Goal: Task Accomplishment & Management: Use online tool/utility

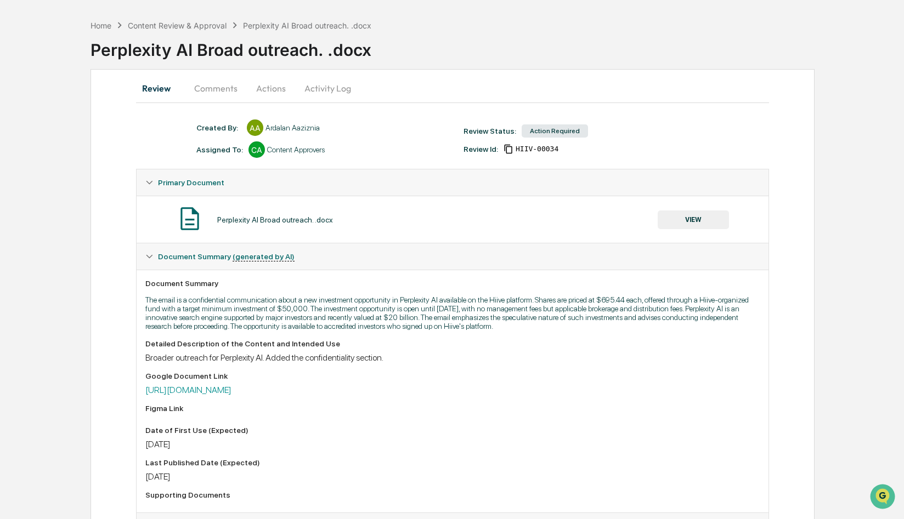
scroll to position [35, 0]
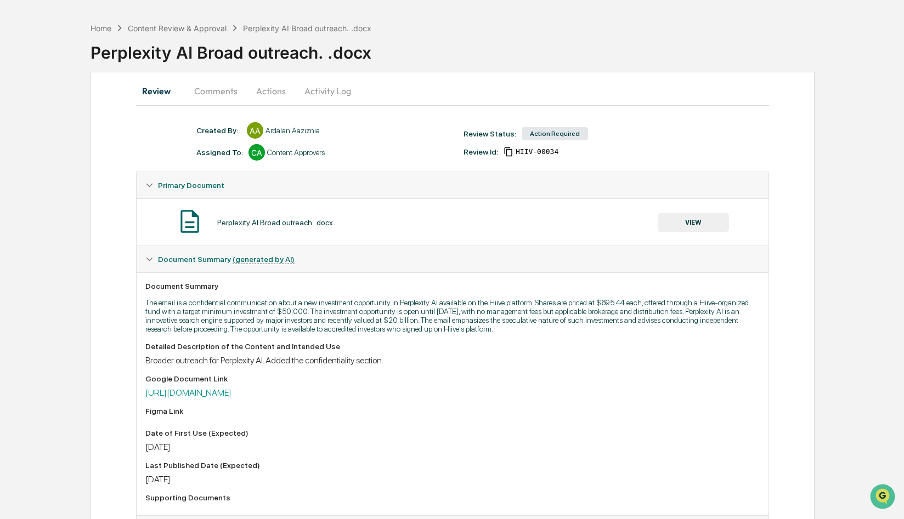
click at [263, 90] on button "Actions" at bounding box center [270, 91] width 49 height 26
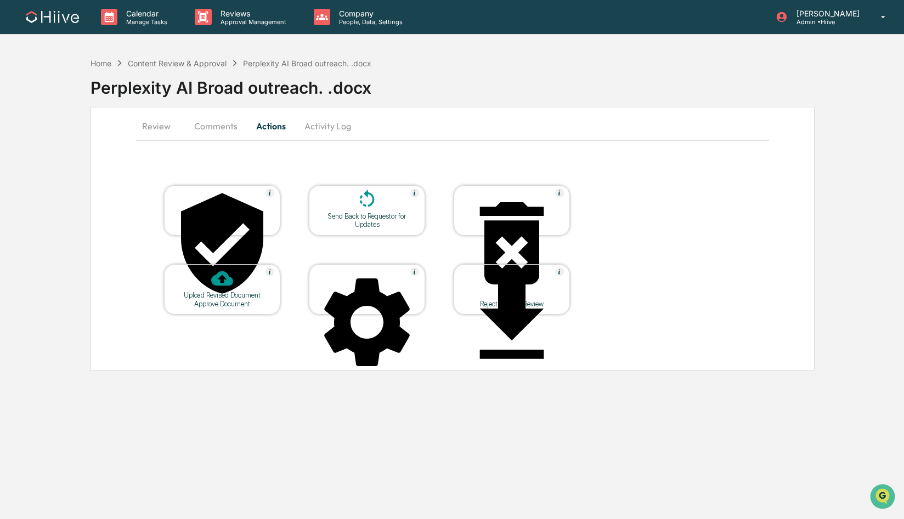
scroll to position [0, 0]
click at [222, 133] on button "Comments" at bounding box center [215, 126] width 61 height 26
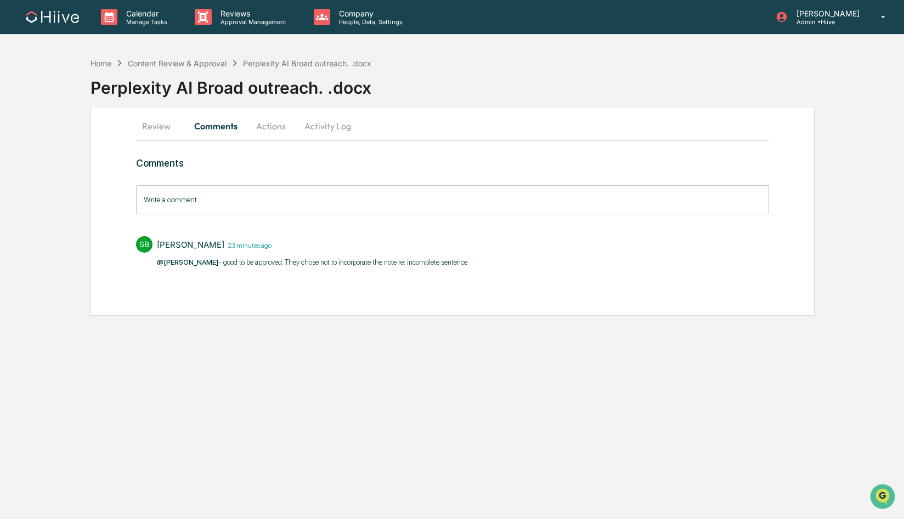
click at [169, 126] on button "Review" at bounding box center [160, 126] width 49 height 26
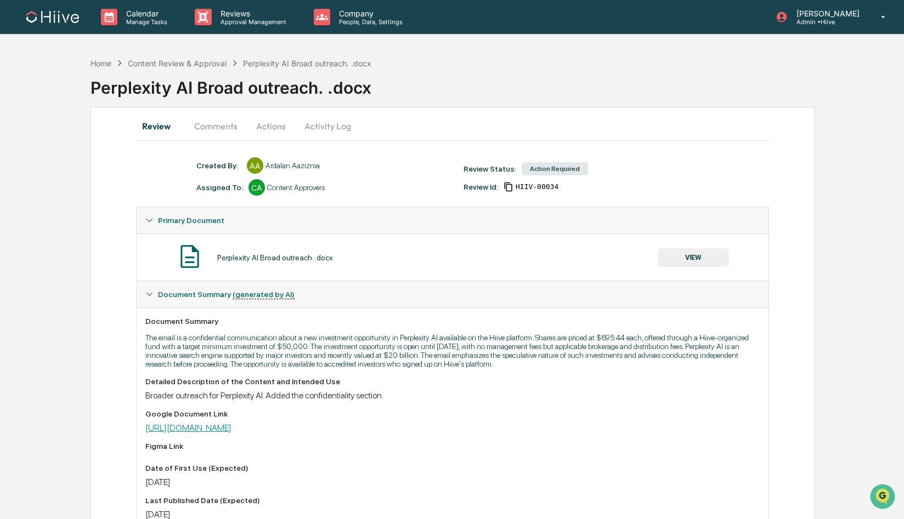
click at [231, 433] on link "[URL][DOMAIN_NAME]" at bounding box center [188, 428] width 86 height 10
click at [280, 132] on button "Actions" at bounding box center [270, 126] width 49 height 26
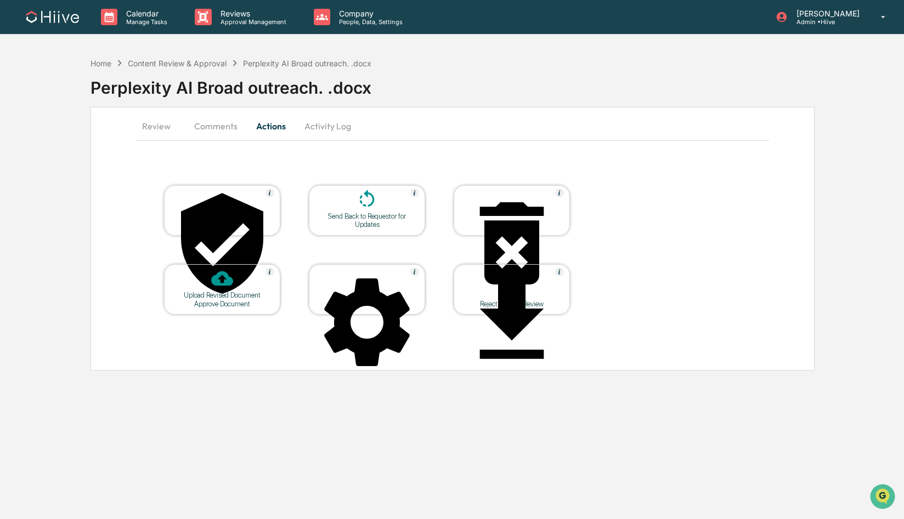
click at [207, 300] on div "Approve Document" at bounding box center [222, 304] width 99 height 8
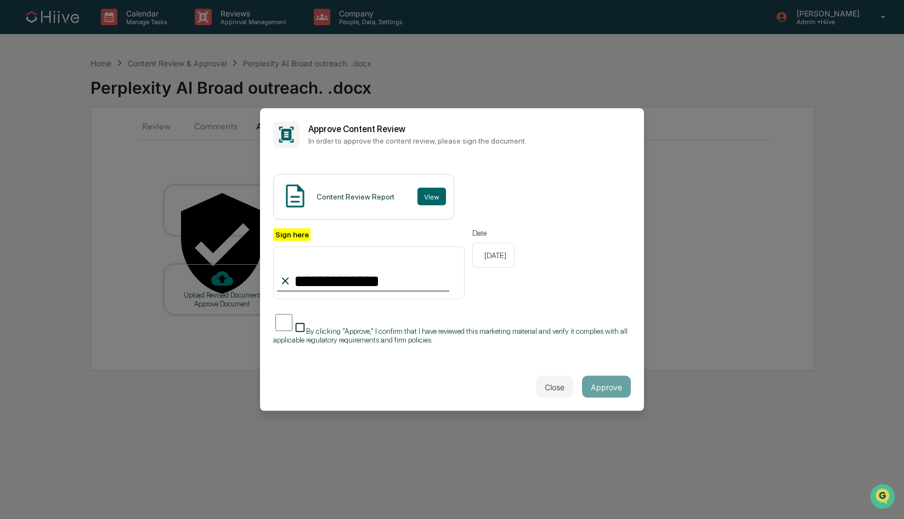
type input "**********"
click at [308, 327] on span "By clicking "Approve," I confirm that I have reviewed this marketing material a…" at bounding box center [450, 336] width 354 height 18
click at [619, 383] on button "Approve" at bounding box center [606, 387] width 49 height 22
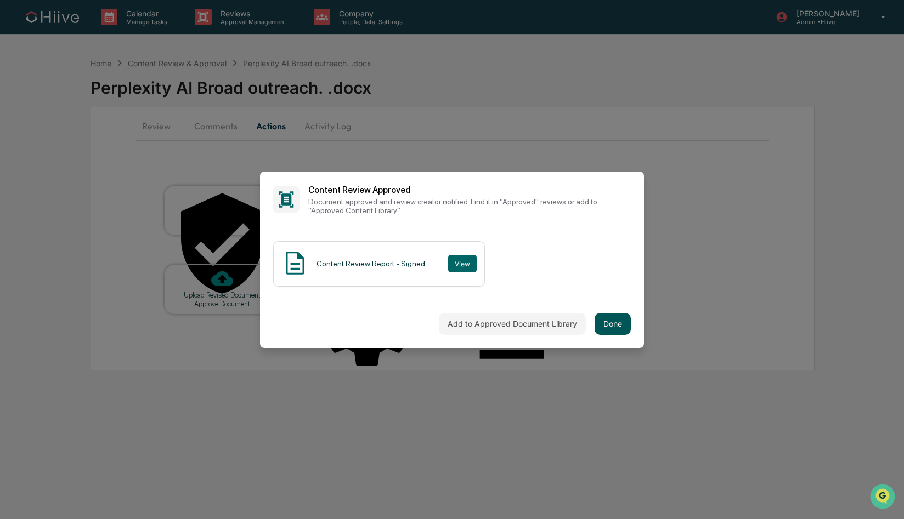
click at [614, 326] on button "Done" at bounding box center [613, 324] width 36 height 22
